Goal: Task Accomplishment & Management: Use online tool/utility

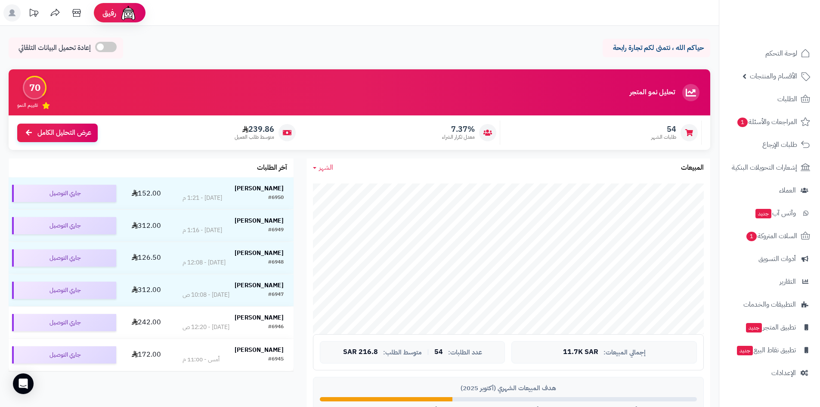
click at [320, 167] on span "الشهر" at bounding box center [326, 167] width 14 height 10
click at [336, 190] on link "اليوم" at bounding box center [341, 188] width 69 height 16
click at [765, 234] on span "السلات المتروكة 1" at bounding box center [771, 236] width 52 height 12
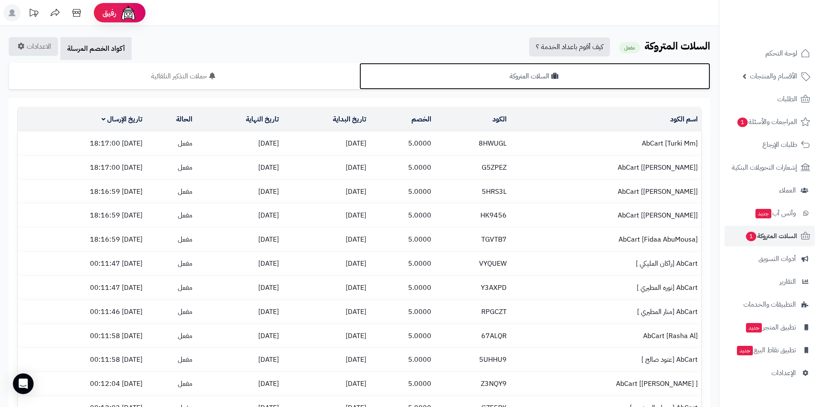
click at [560, 84] on link "السلات المتروكة" at bounding box center [534, 76] width 351 height 27
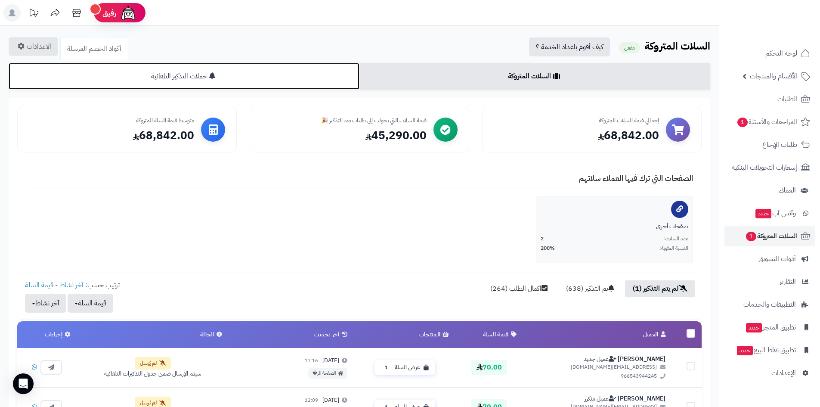
click at [217, 83] on link "حملات التذكير التلقائية" at bounding box center [184, 76] width 351 height 27
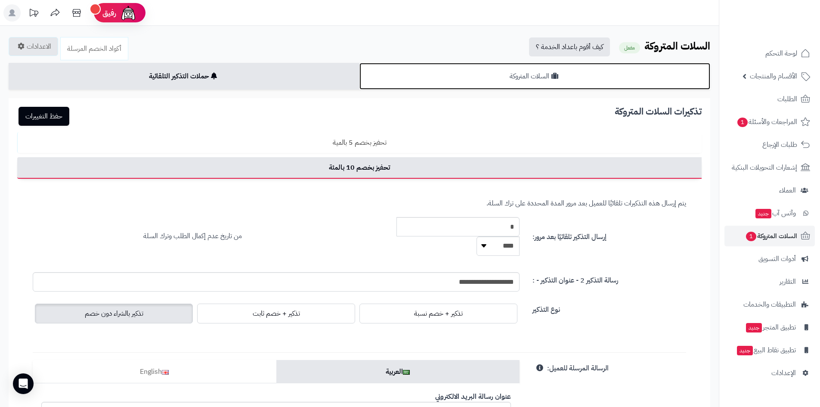
click at [468, 74] on link "السلات المتروكة" at bounding box center [534, 76] width 351 height 27
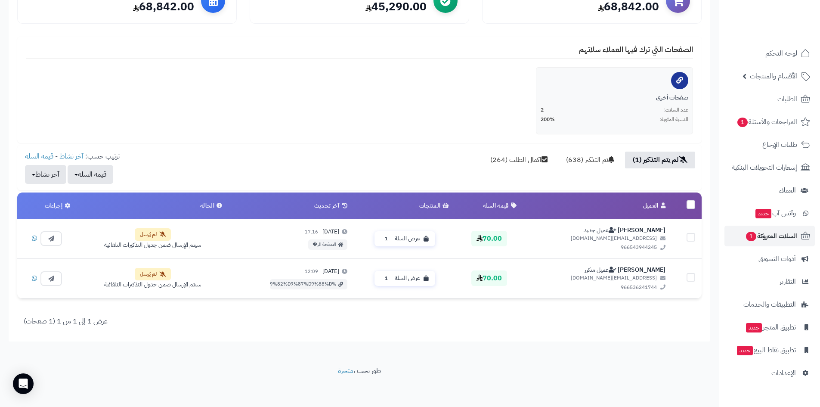
scroll to position [131, 0]
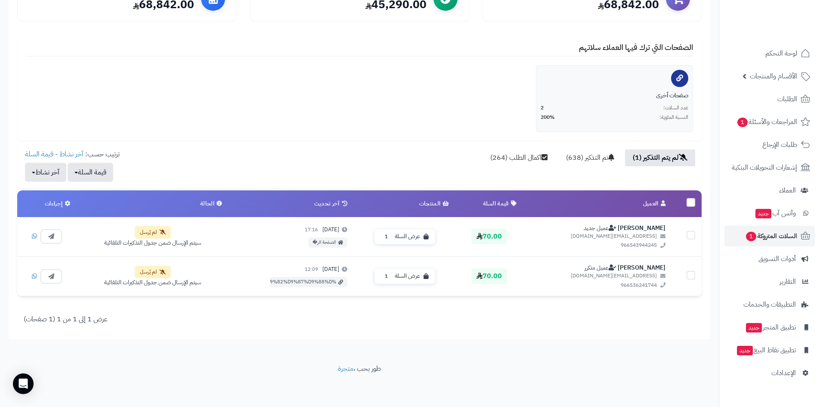
click at [697, 201] on th at bounding box center [687, 203] width 30 height 27
click at [693, 204] on label at bounding box center [691, 202] width 9 height 9
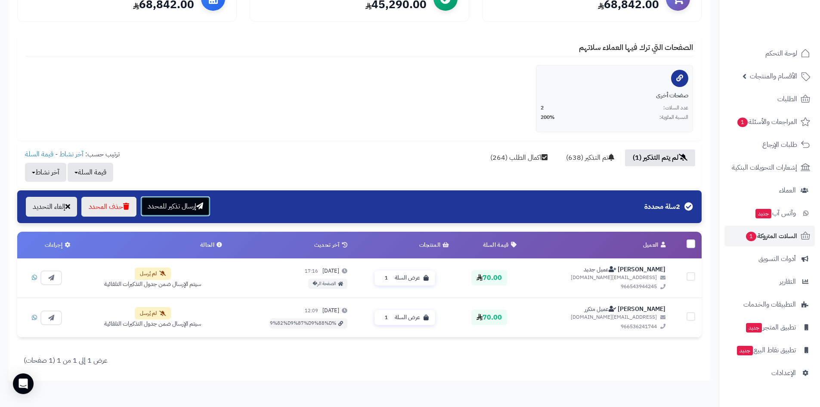
click at [201, 203] on icon "button" at bounding box center [199, 205] width 7 height 7
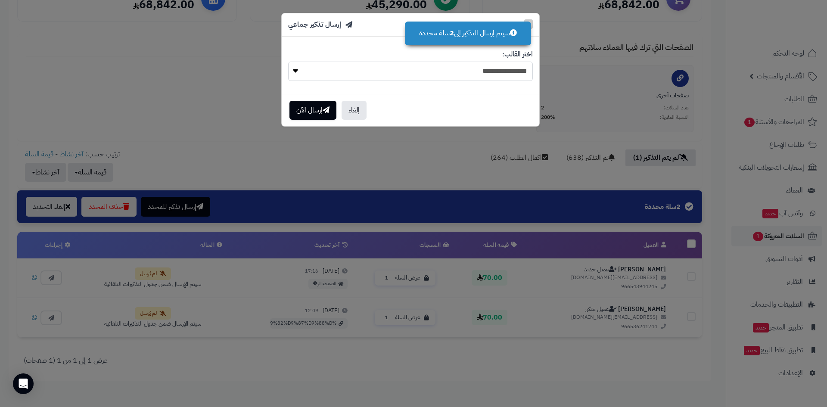
click at [385, 75] on select "**********" at bounding box center [410, 71] width 245 height 19
click at [213, 96] on div "**********" at bounding box center [413, 203] width 827 height 407
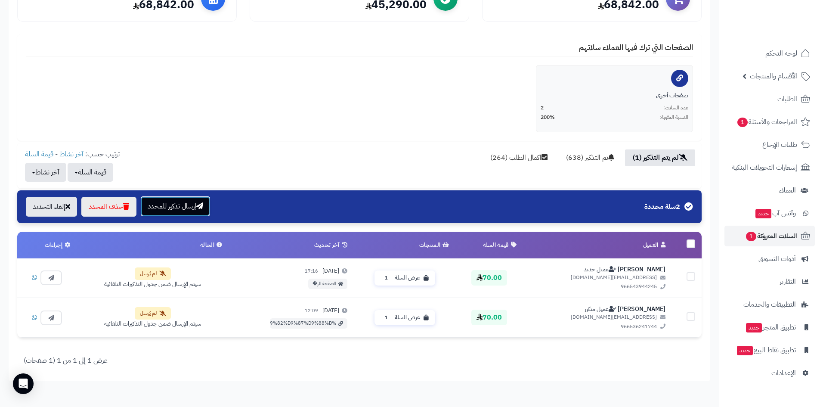
click at [150, 206] on button "إرسال تذكير للمحدد" at bounding box center [175, 206] width 69 height 20
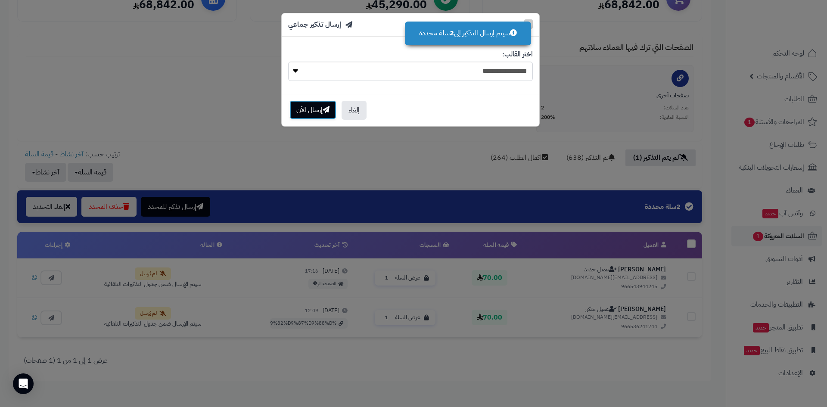
click at [315, 112] on button "إرسال الآن" at bounding box center [312, 109] width 47 height 19
click at [353, 111] on button "إلغاء" at bounding box center [353, 109] width 25 height 19
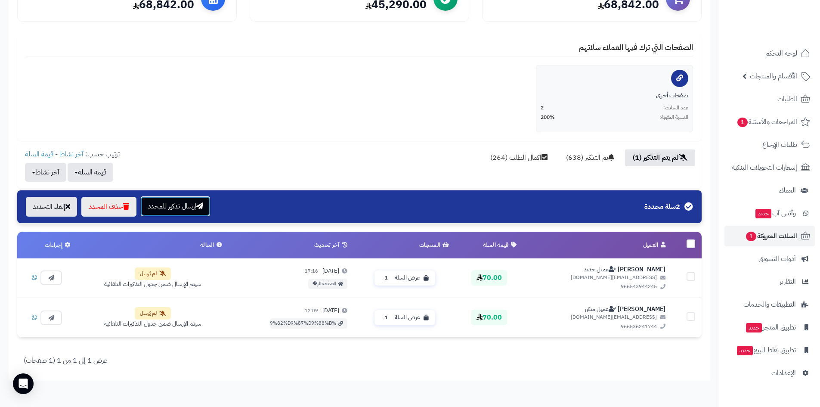
click at [187, 199] on button "إرسال تذكير للمحدد" at bounding box center [175, 206] width 69 height 20
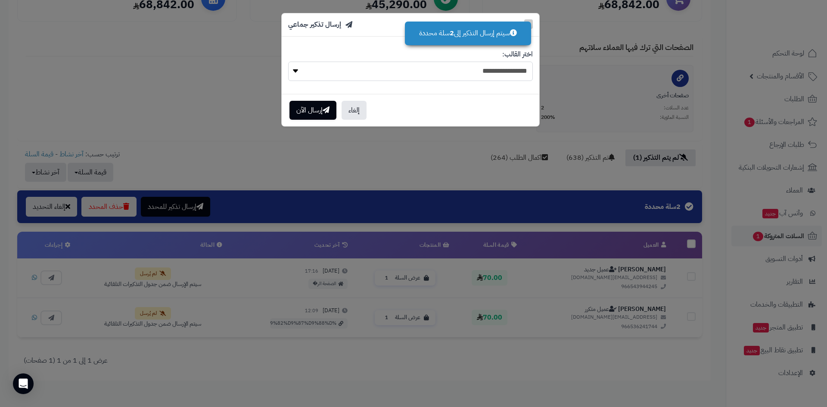
click at [491, 68] on select "**********" at bounding box center [410, 71] width 245 height 19
click at [208, 91] on div "**********" at bounding box center [413, 203] width 827 height 407
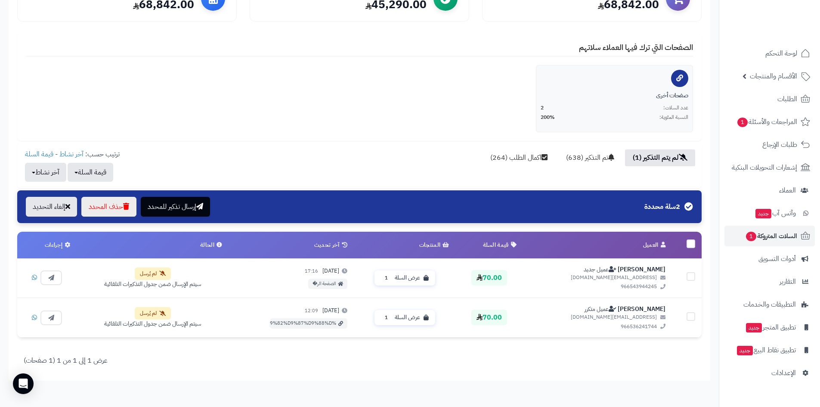
click at [695, 245] on label at bounding box center [691, 243] width 9 height 9
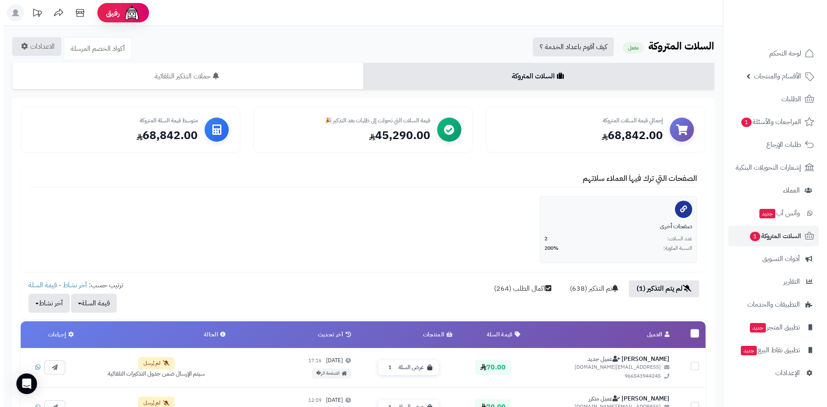
scroll to position [129, 0]
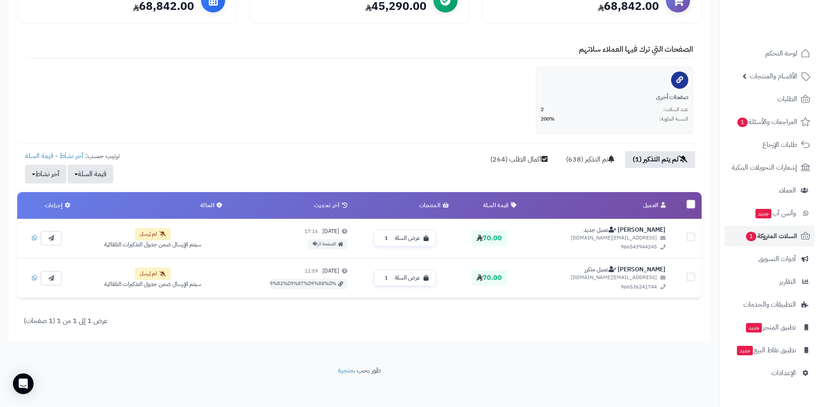
click at [694, 203] on label at bounding box center [691, 204] width 9 height 9
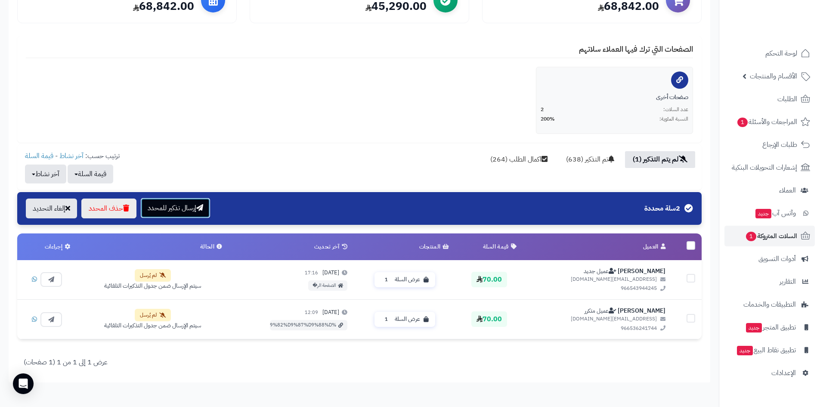
click at [175, 205] on button "إرسال تذكير للمحدد" at bounding box center [175, 208] width 69 height 20
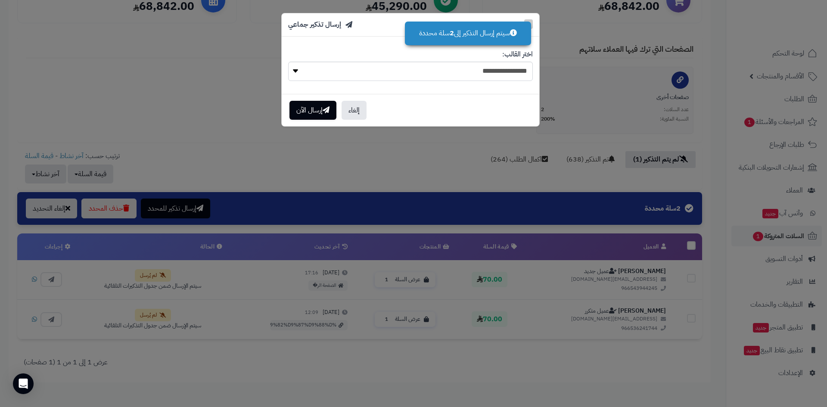
click at [511, 34] on icon at bounding box center [513, 32] width 7 height 7
click at [353, 112] on button "إلغاء" at bounding box center [353, 109] width 25 height 19
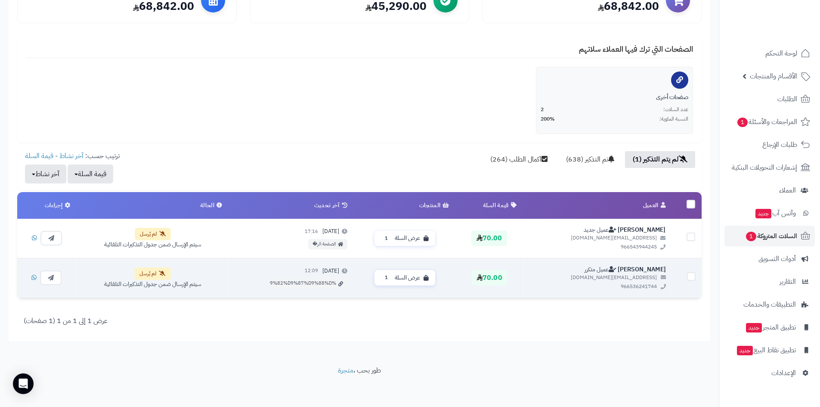
click at [681, 272] on td at bounding box center [687, 278] width 30 height 40
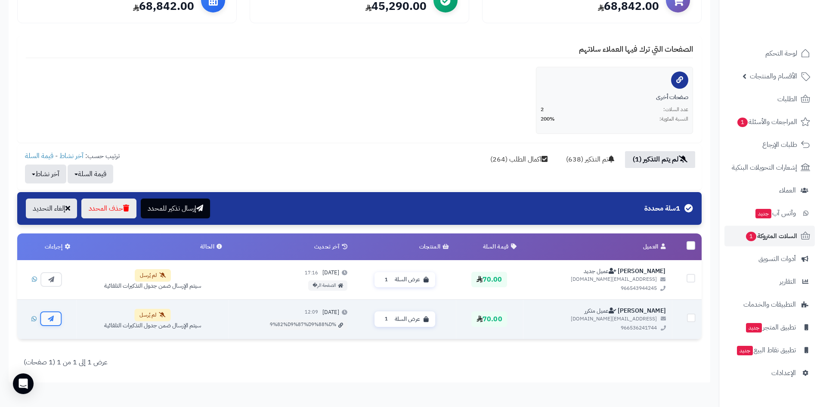
click at [47, 321] on button "button" at bounding box center [51, 318] width 22 height 15
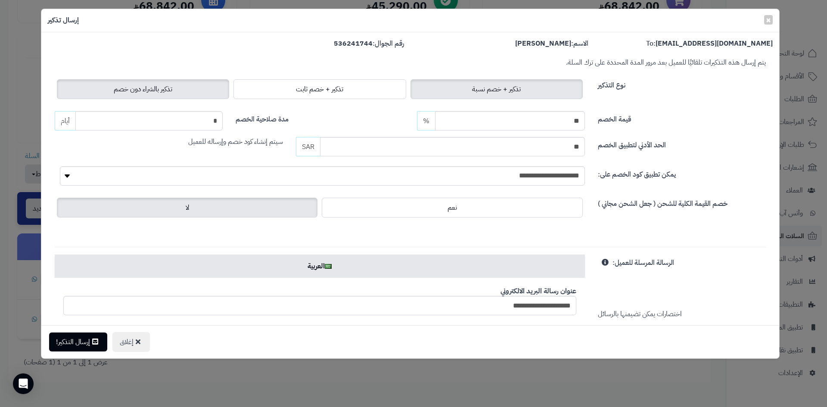
click at [160, 85] on span "تذكير بالشراء دون خصم" at bounding box center [143, 89] width 59 height 10
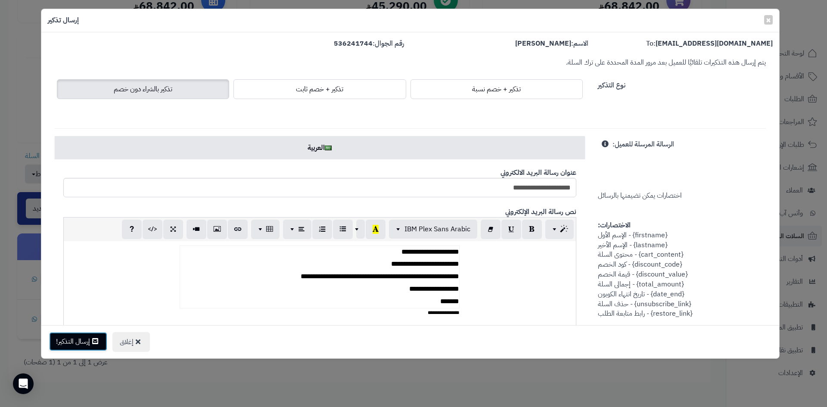
click at [86, 342] on button "إرسال التذكير!" at bounding box center [78, 341] width 58 height 19
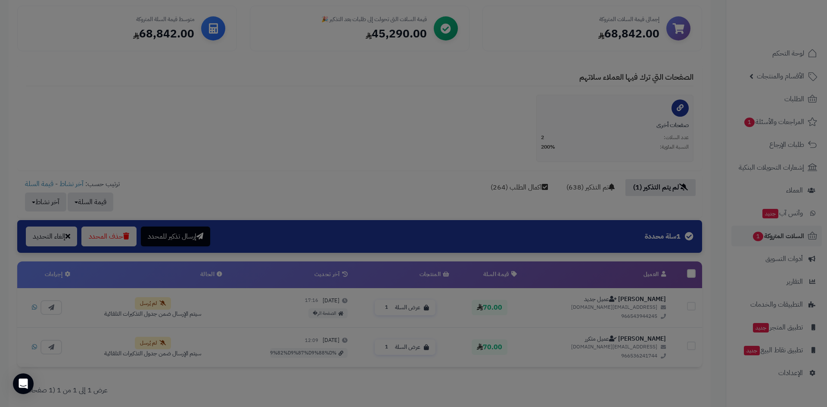
scroll to position [157, 0]
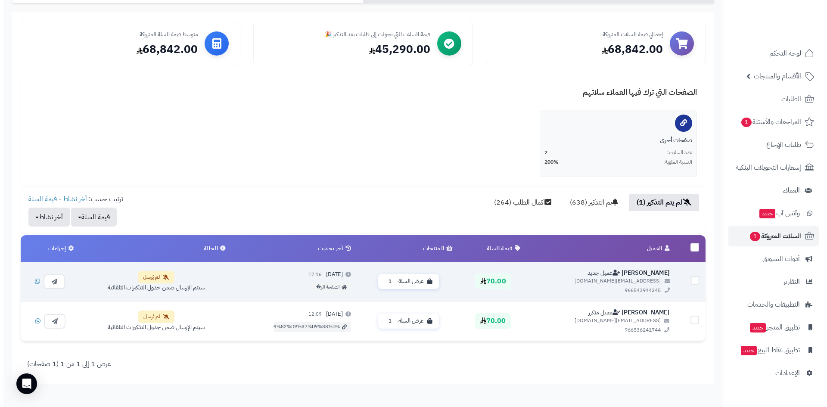
scroll to position [129, 0]
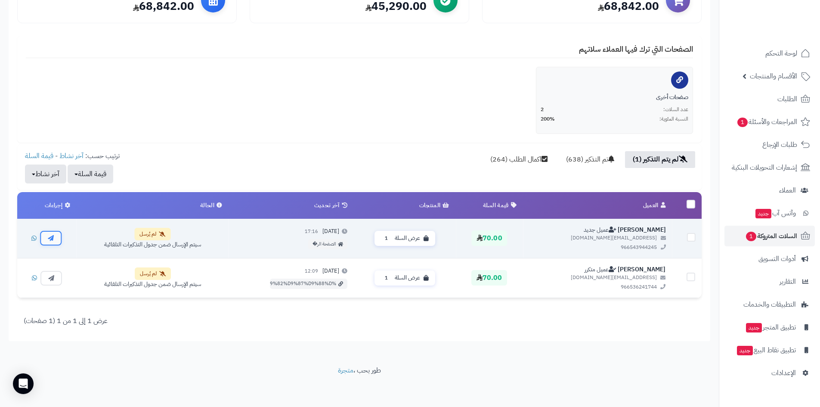
click at [56, 243] on button "button" at bounding box center [51, 237] width 22 height 15
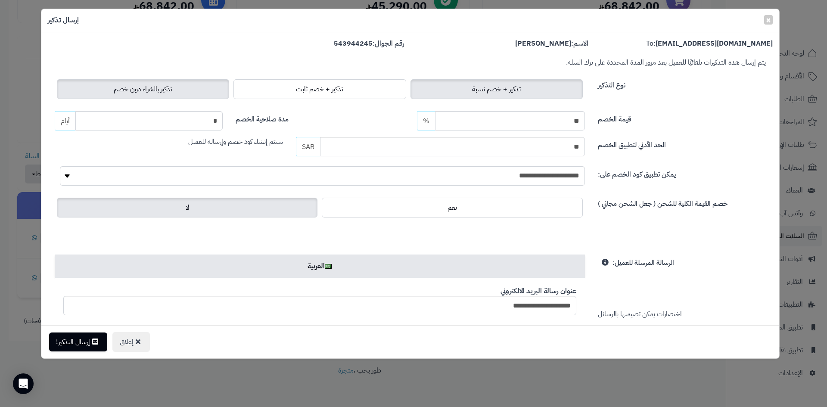
click at [127, 85] on span "تذكير بالشراء دون خصم" at bounding box center [143, 89] width 59 height 10
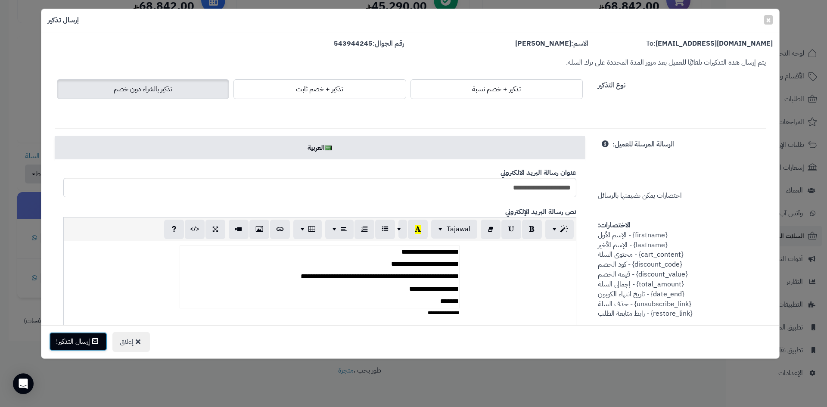
click at [85, 343] on button "إرسال التذكير!" at bounding box center [78, 341] width 58 height 19
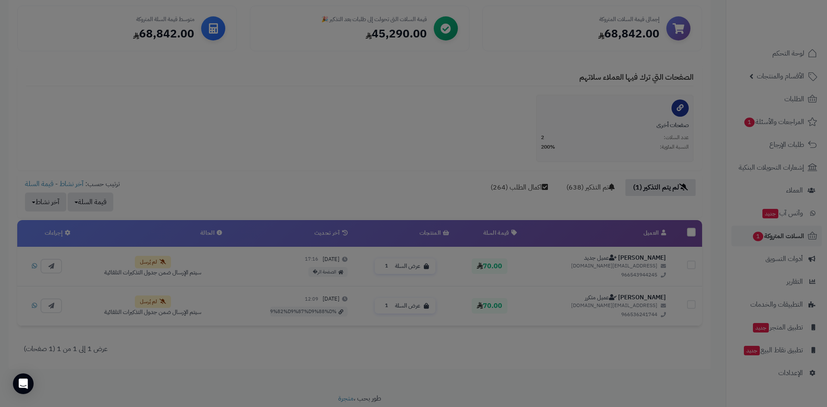
scroll to position [157, 0]
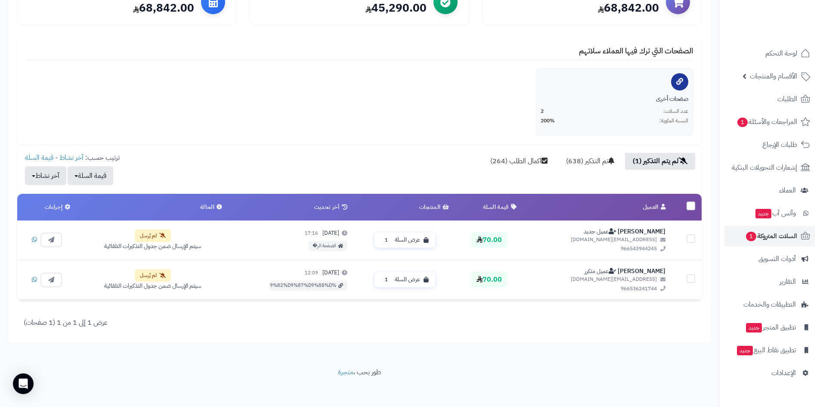
scroll to position [131, 0]
